Goal: Task Accomplishment & Management: Complete application form

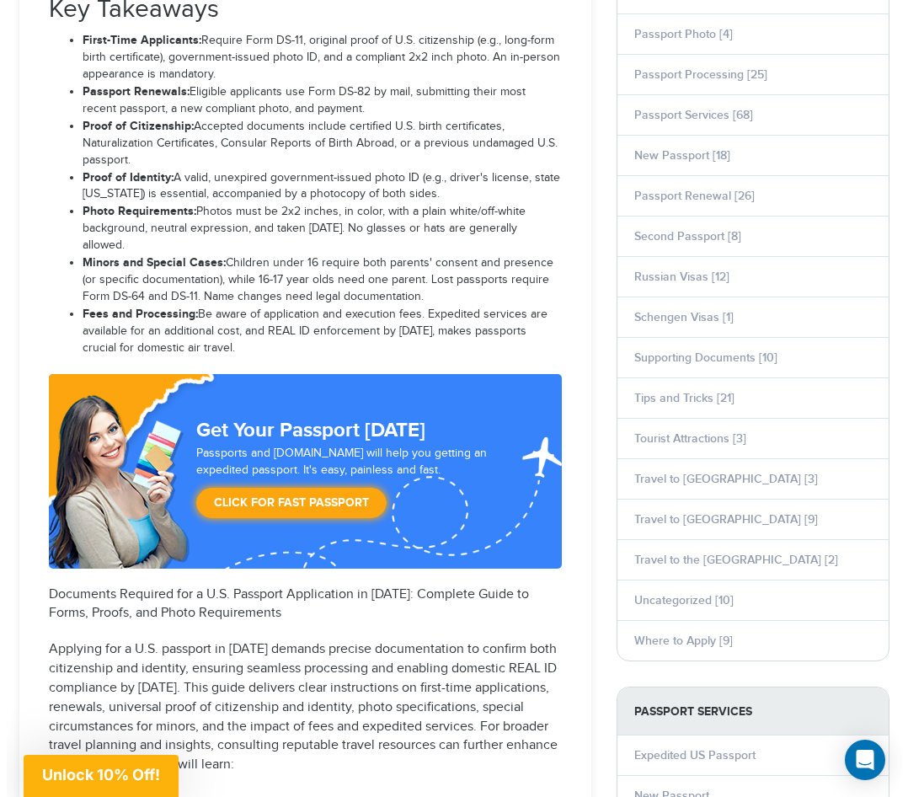
scroll to position [935, 0]
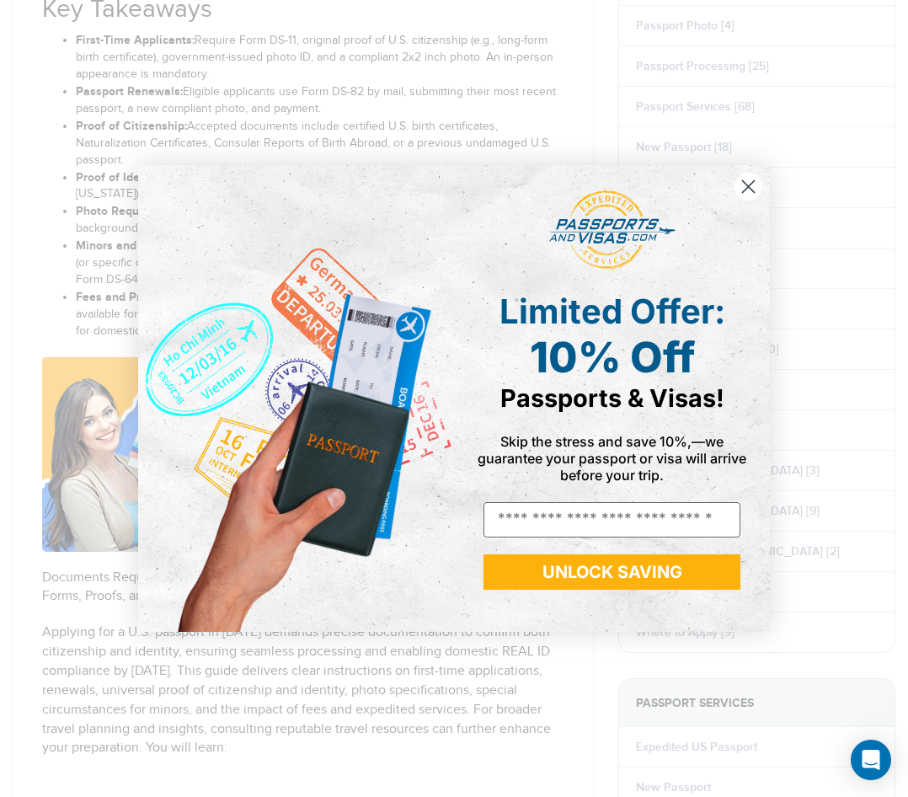
click at [751, 186] on circle "Close dialog" at bounding box center [749, 187] width 28 height 28
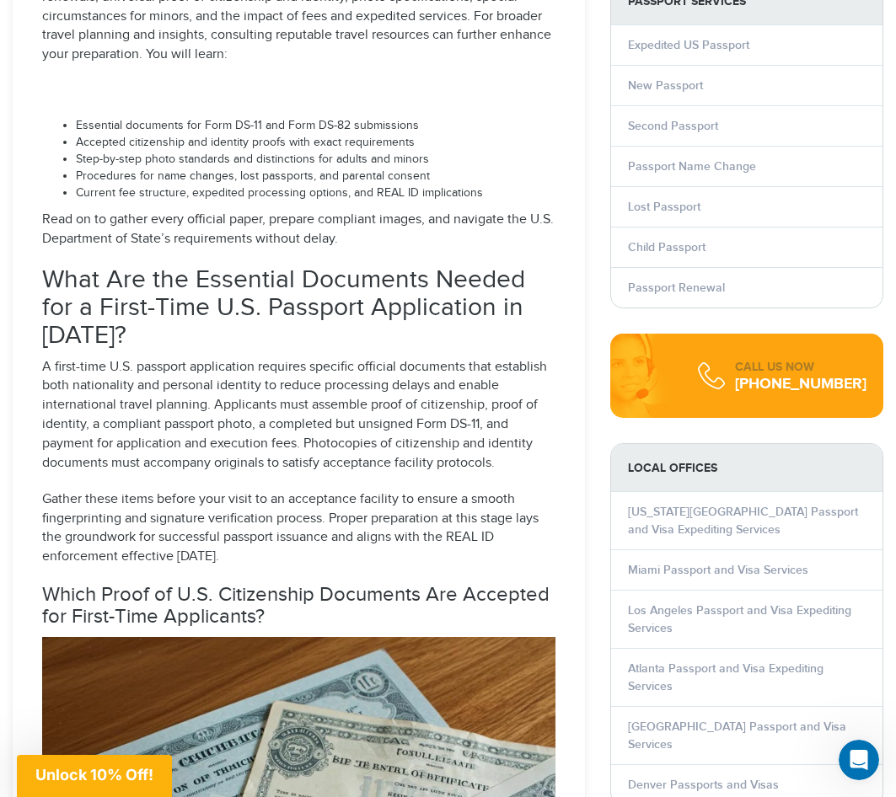
scroll to position [1685, 0]
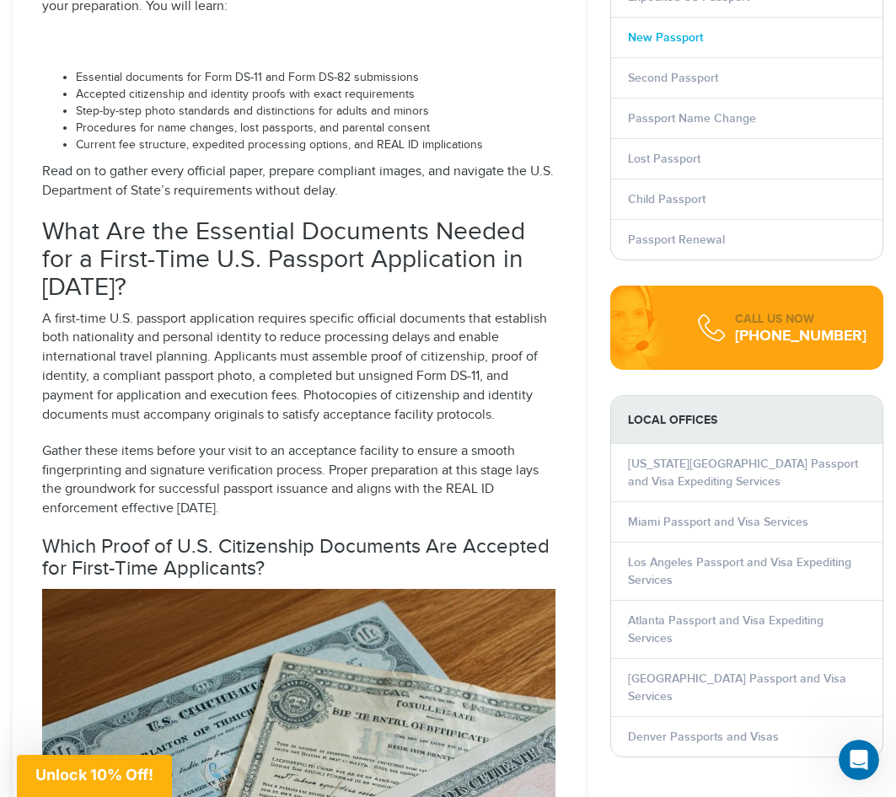
click at [666, 39] on link "New Passport" at bounding box center [665, 37] width 75 height 14
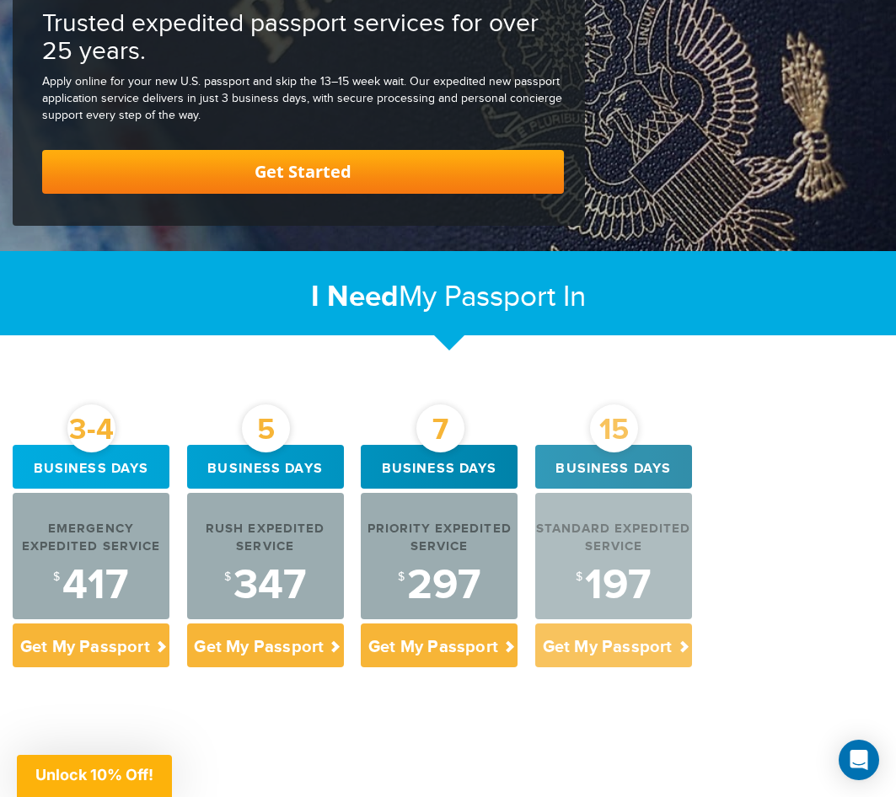
scroll to position [674, 0]
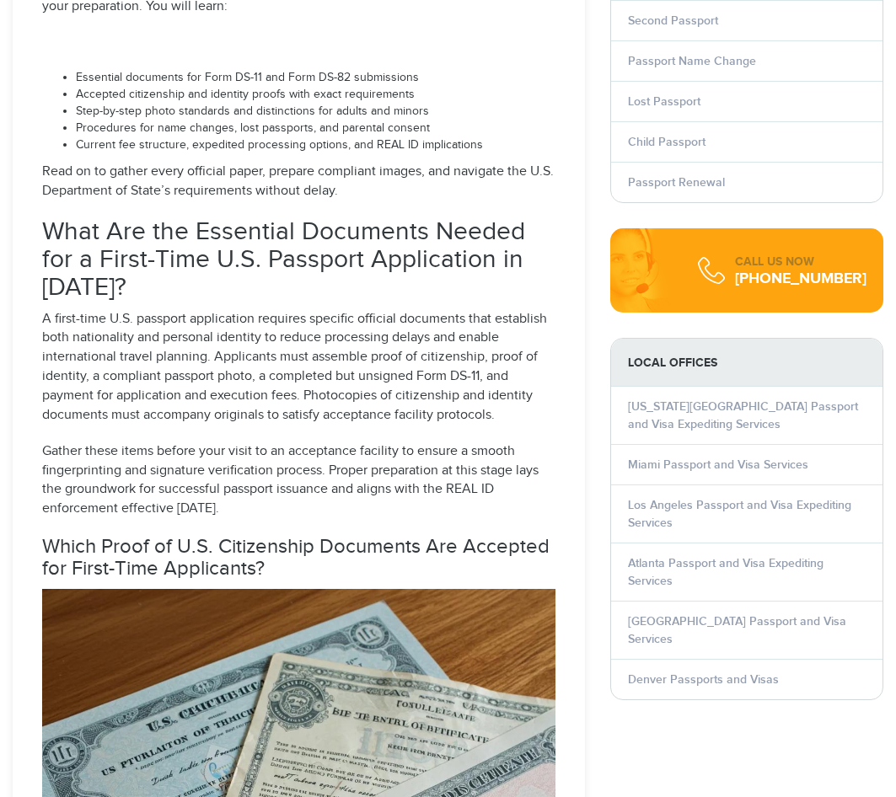
select select "**********"
